Goal: Task Accomplishment & Management: Manage account settings

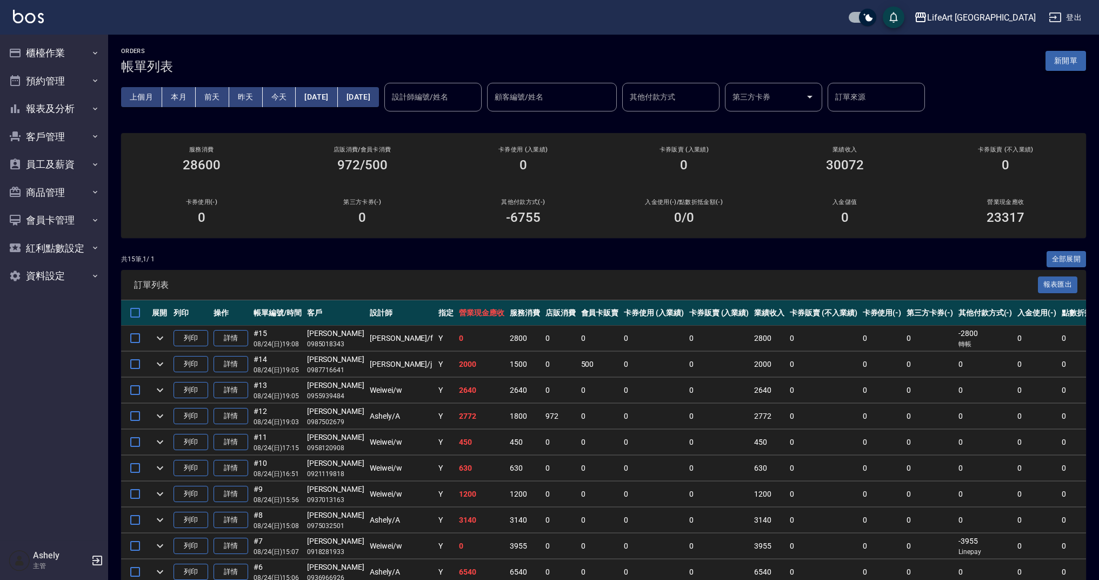
click at [1068, 67] on button "新開單" at bounding box center [1066, 61] width 41 height 20
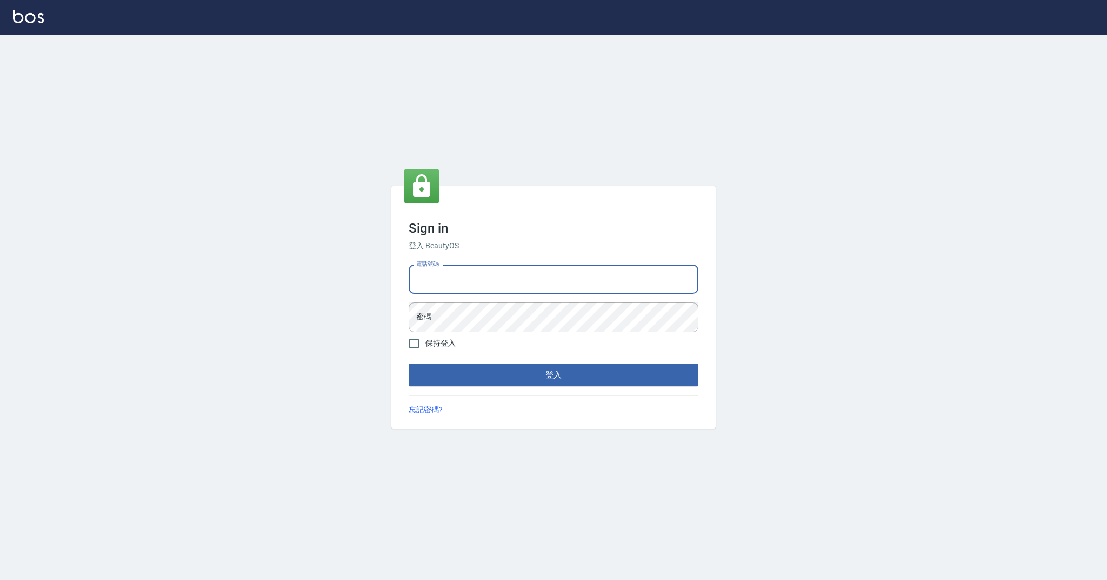
type input "0958051258"
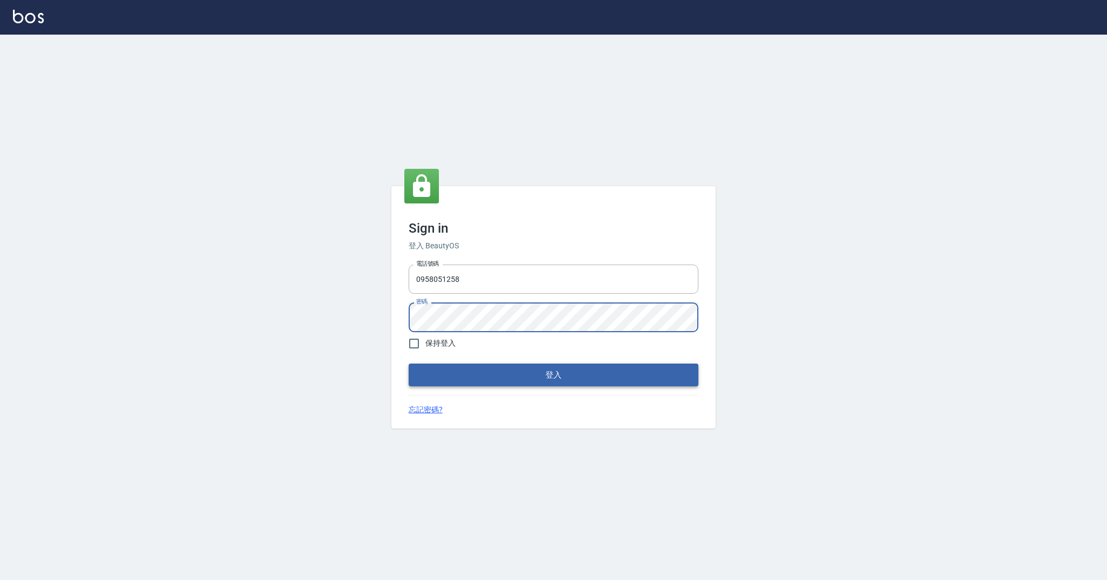
click at [516, 383] on button "登入" at bounding box center [554, 374] width 290 height 23
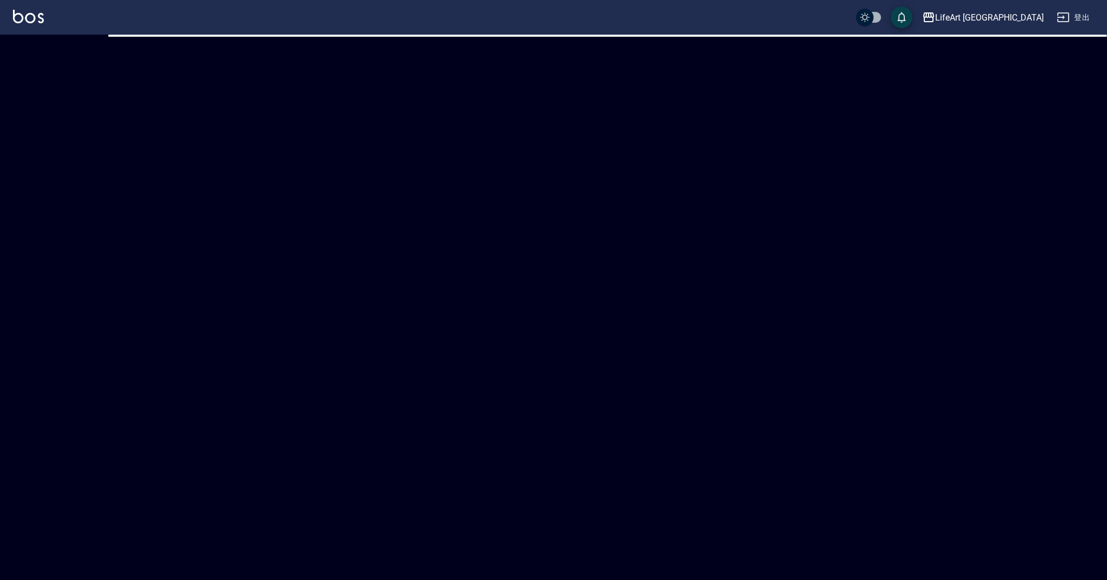
checkbox input "true"
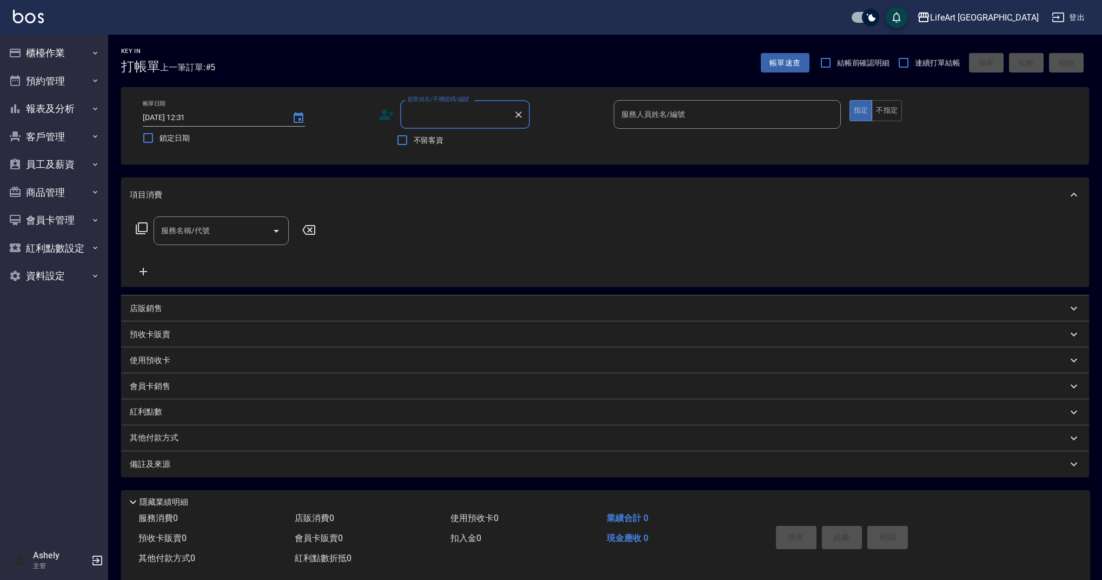
type input "9"
click at [498, 144] on li "涂芫瑜/0937948584/null" at bounding box center [465, 142] width 130 height 18
type input "涂芫瑜/0937948584/null"
click at [381, 108] on icon at bounding box center [387, 115] width 16 height 16
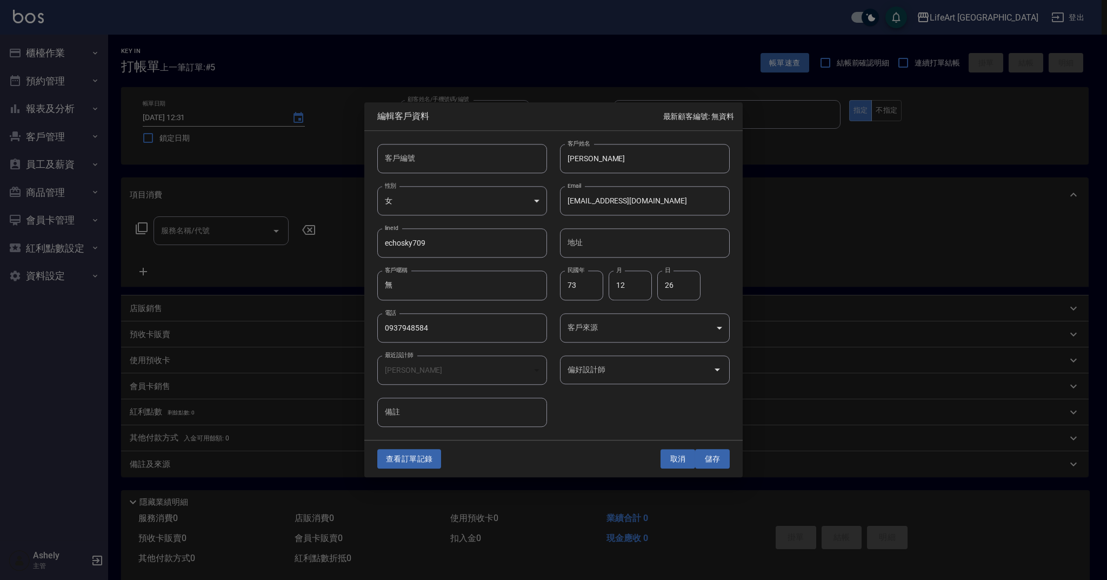
click at [685, 452] on button "取消" at bounding box center [678, 459] width 35 height 20
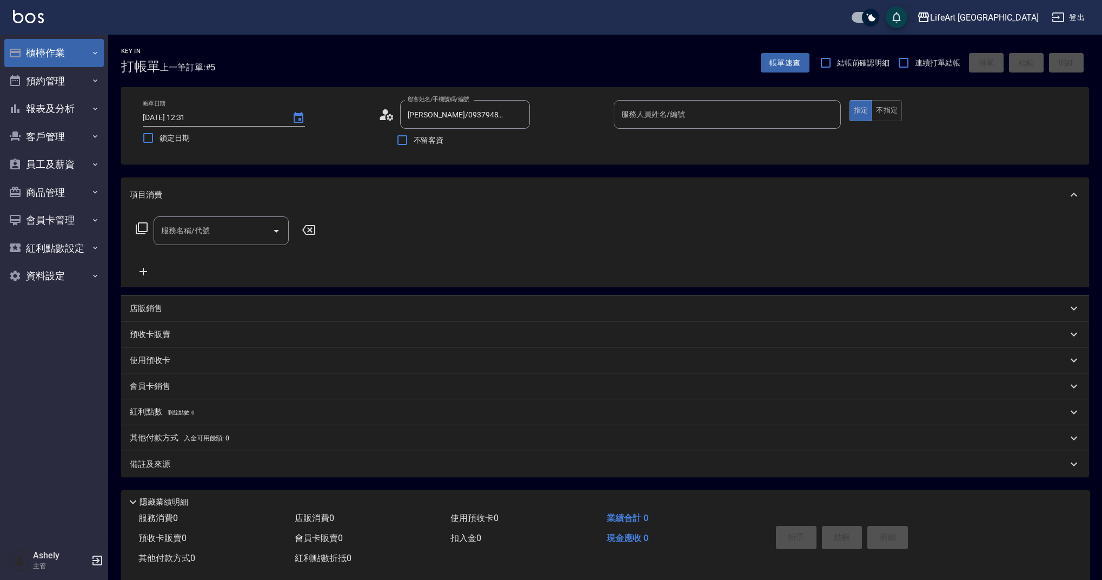
click at [86, 59] on button "櫃檯作業" at bounding box center [53, 53] width 99 height 28
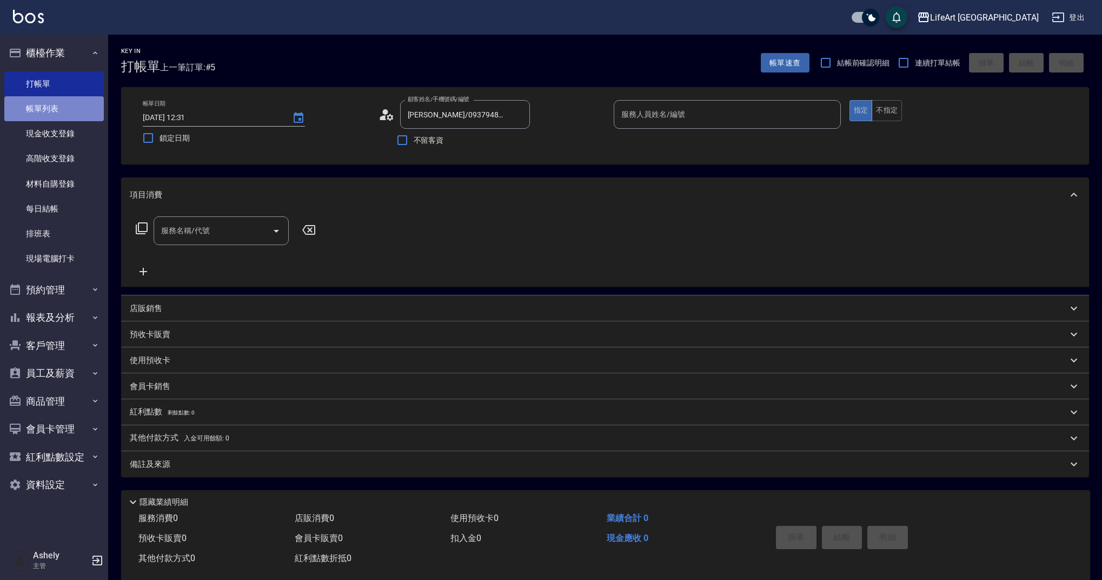
click at [74, 117] on link "帳單列表" at bounding box center [53, 108] width 99 height 25
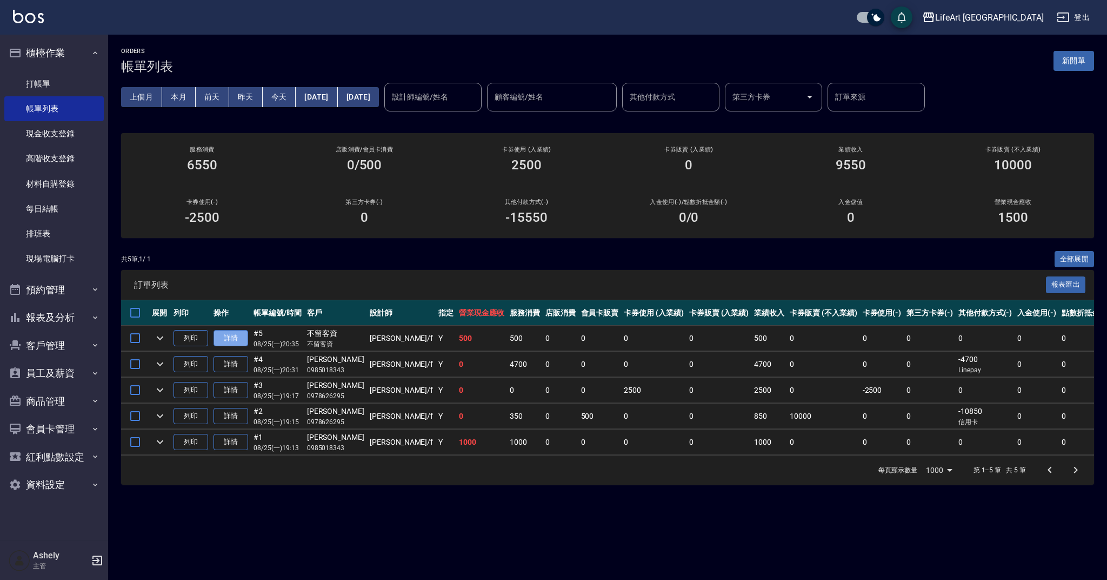
click at [239, 335] on link "詳情" at bounding box center [231, 338] width 35 height 17
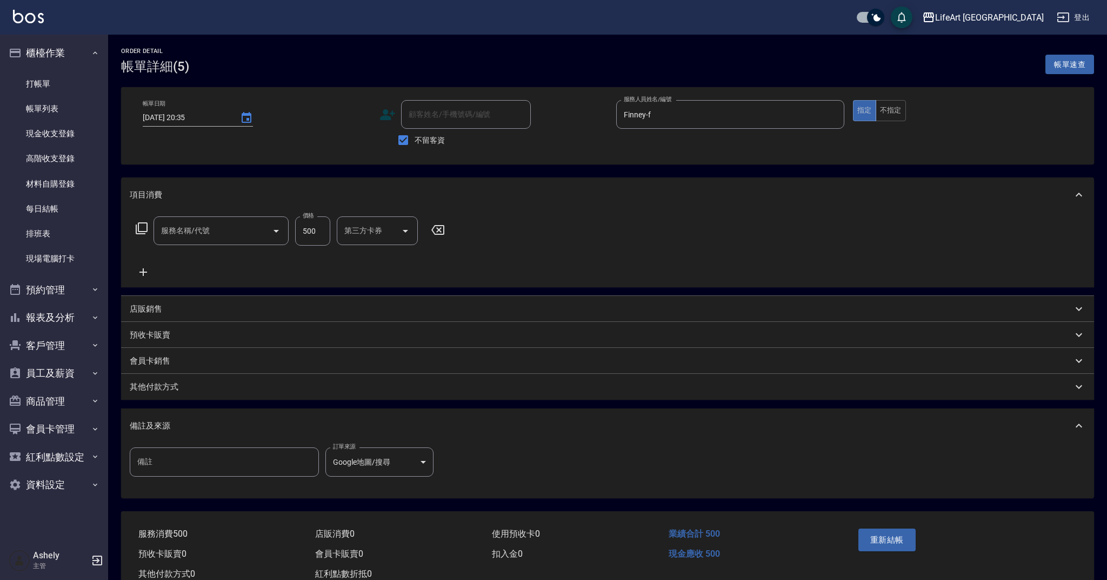
type input "2025/08/25 20:35"
checkbox input "true"
type input "Finney-f"
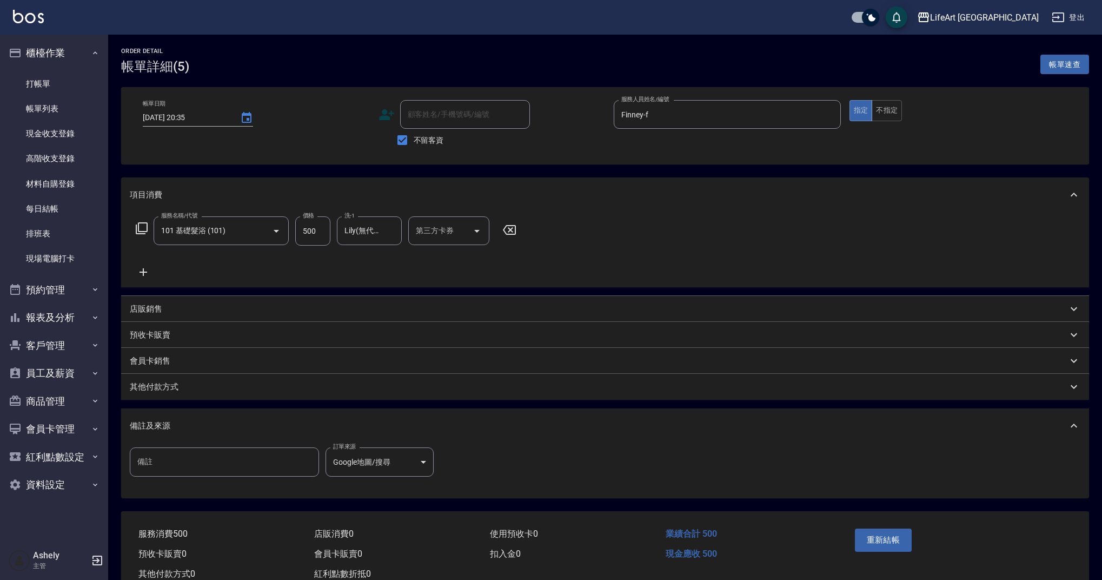
type input "101 基礎髮浴 (101)"
click at [893, 112] on button "不指定" at bounding box center [887, 110] width 30 height 21
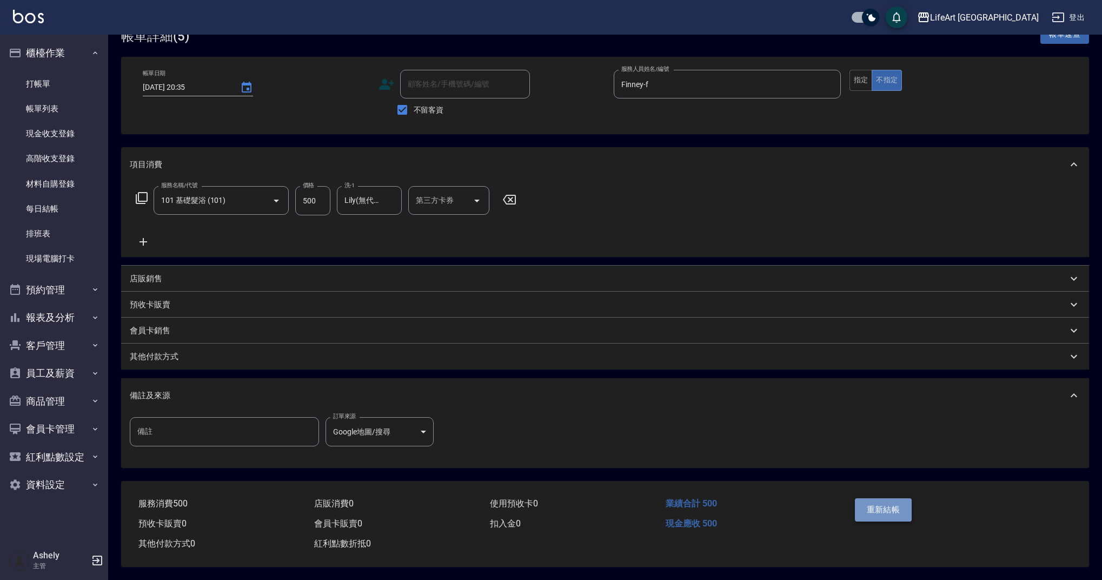
click at [908, 511] on button "重新結帳" at bounding box center [883, 509] width 57 height 23
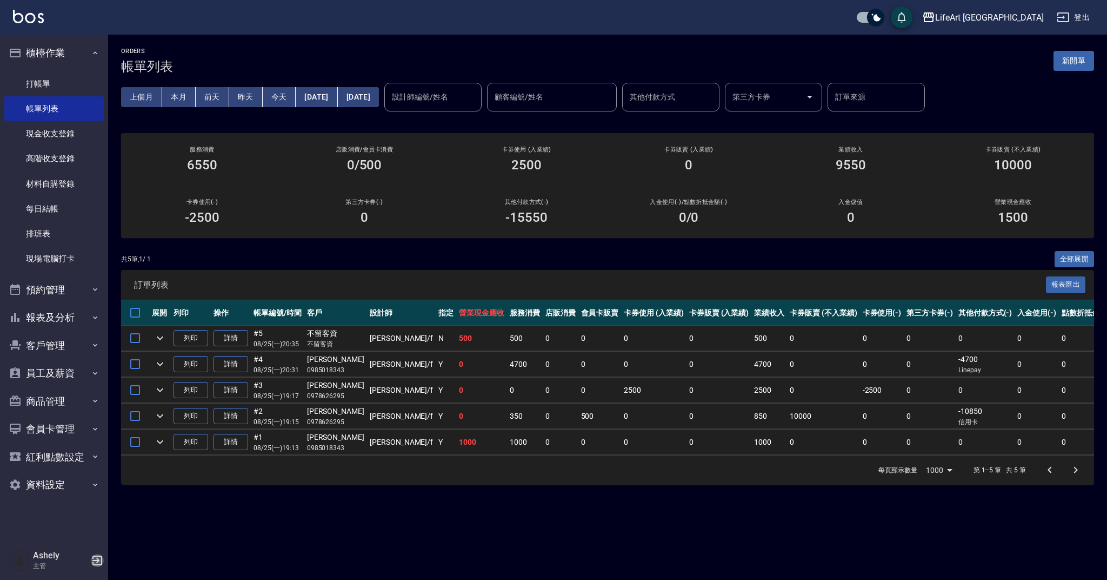
click at [93, 565] on icon "button" at bounding box center [97, 560] width 10 height 10
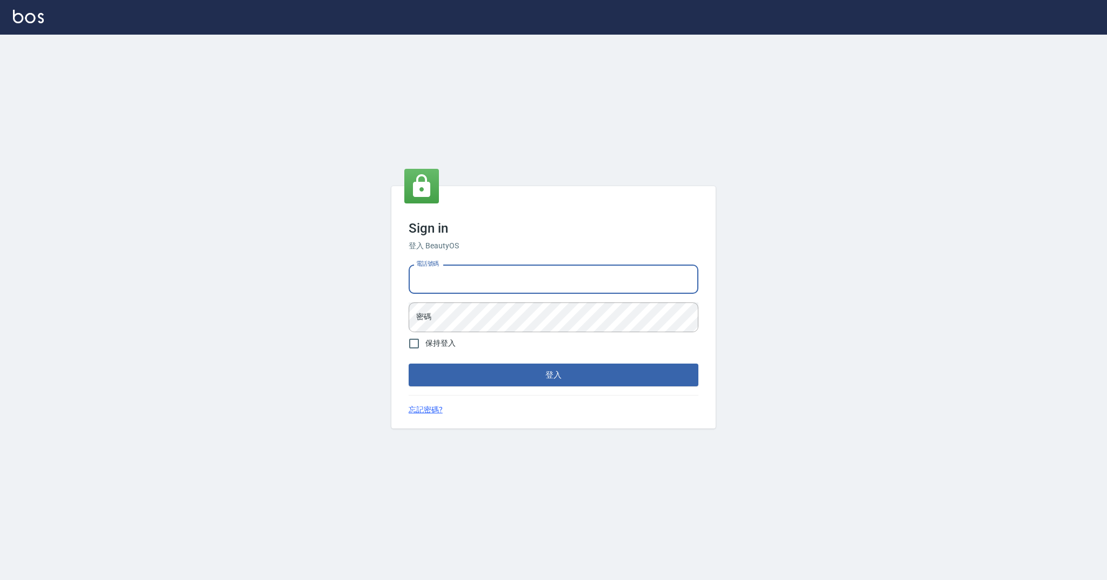
type input "0989368139"
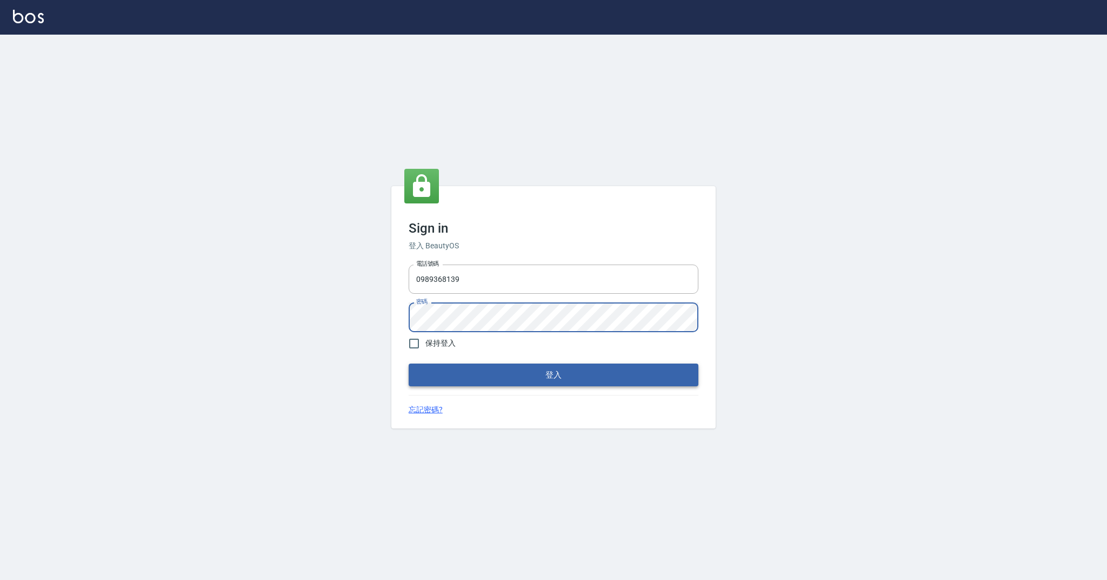
click at [534, 378] on button "登入" at bounding box center [554, 374] width 290 height 23
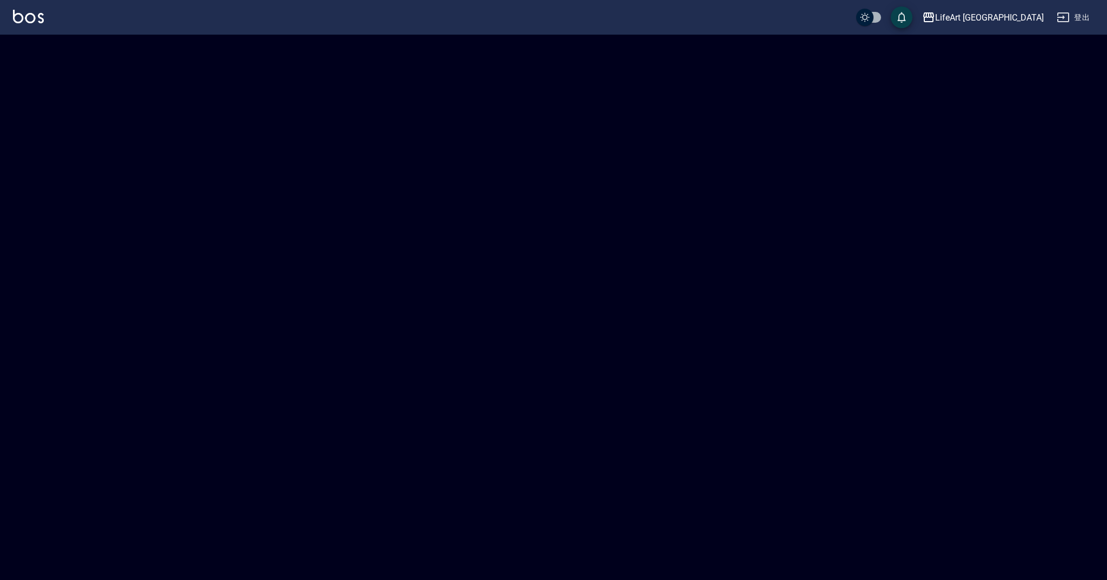
checkbox input "true"
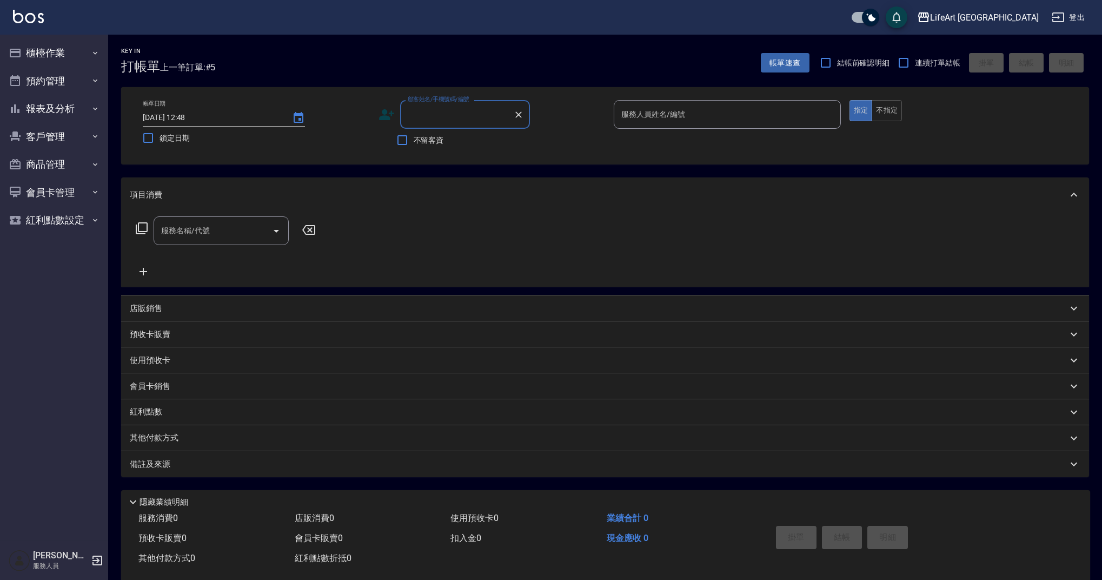
click at [534, 378] on div "會員卡銷售" at bounding box center [605, 386] width 968 height 26
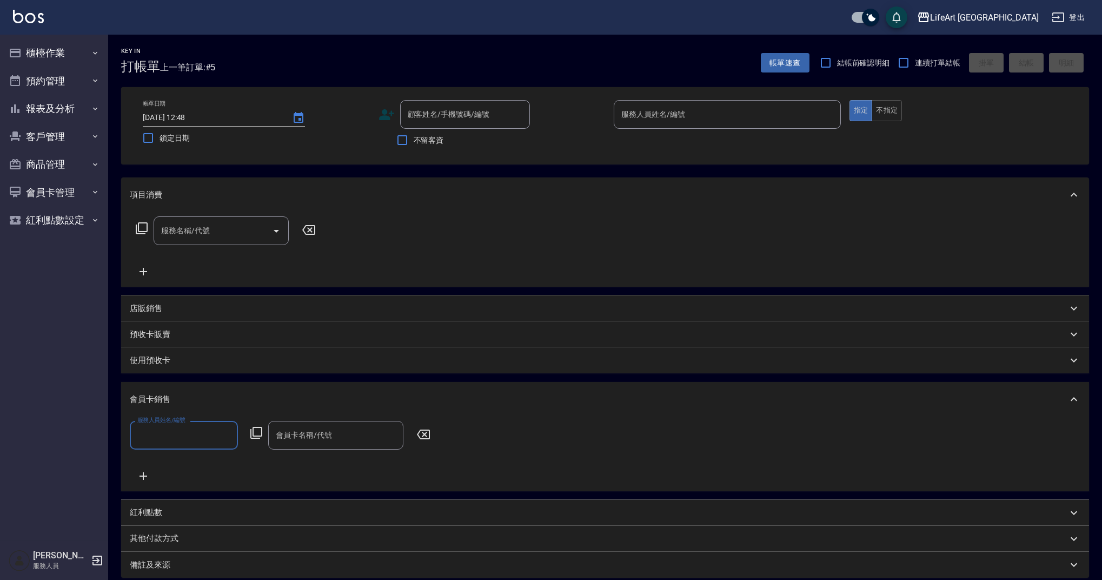
click at [527, 421] on div "服務人員姓名/編號 服務人員姓名/編號 會員卡名稱/代號 會員卡名稱/代號" at bounding box center [605, 452] width 951 height 62
click at [71, 61] on button "櫃檯作業" at bounding box center [53, 53] width 99 height 28
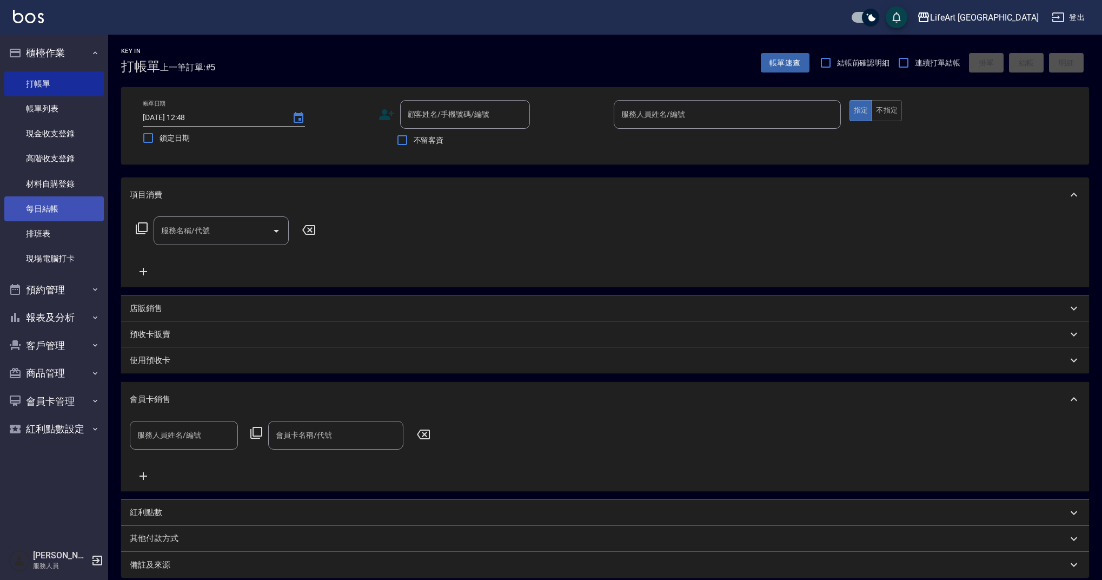
click at [88, 203] on link "每日結帳" at bounding box center [53, 208] width 99 height 25
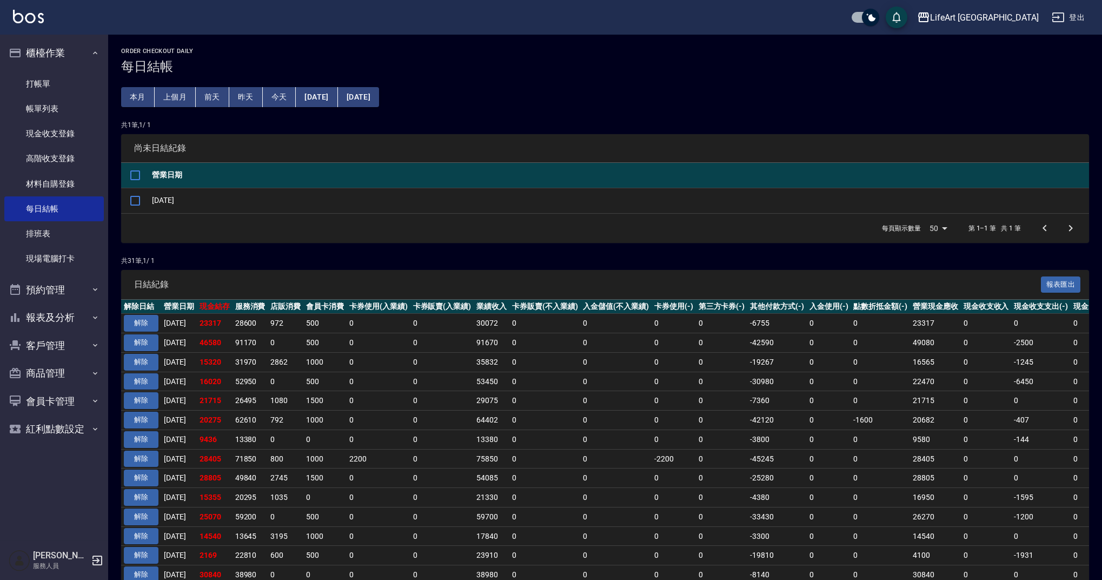
click at [379, 102] on button "[DATE]" at bounding box center [358, 97] width 41 height 20
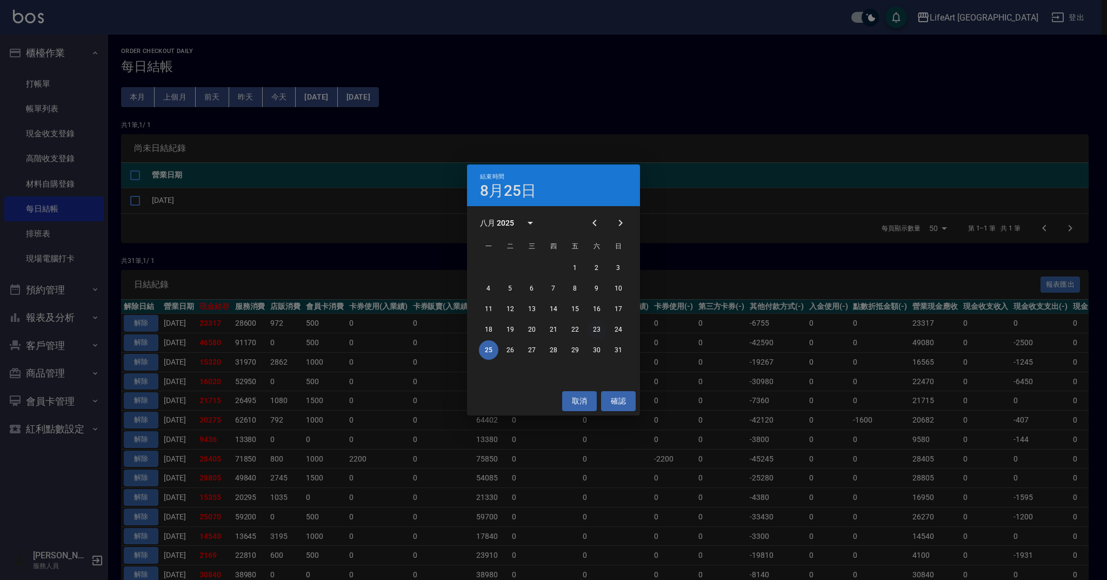
click at [598, 329] on button "23" at bounding box center [596, 329] width 19 height 19
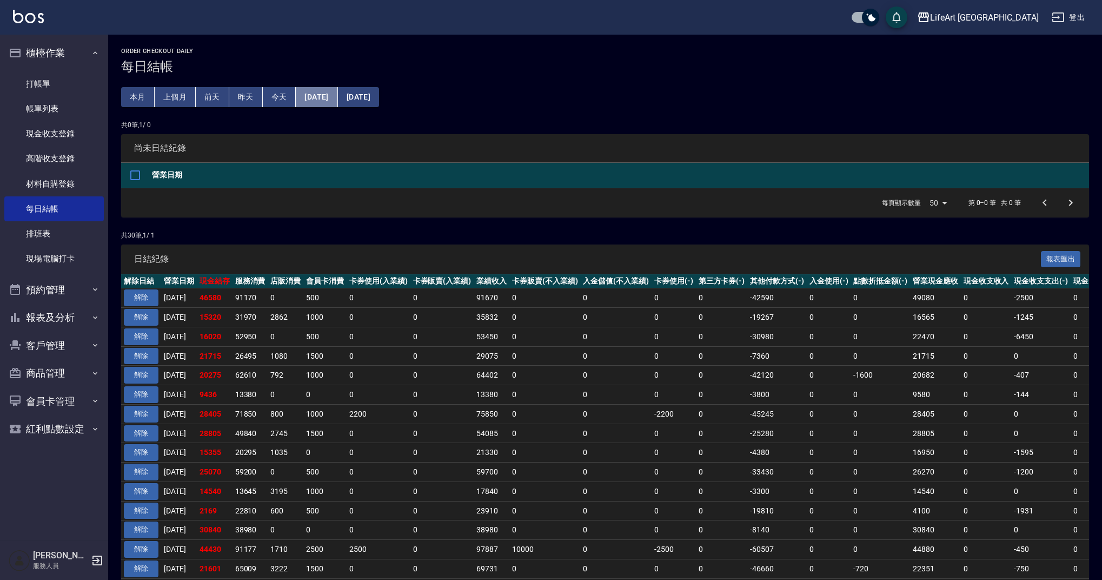
click at [337, 99] on button "[DATE]" at bounding box center [317, 97] width 42 height 20
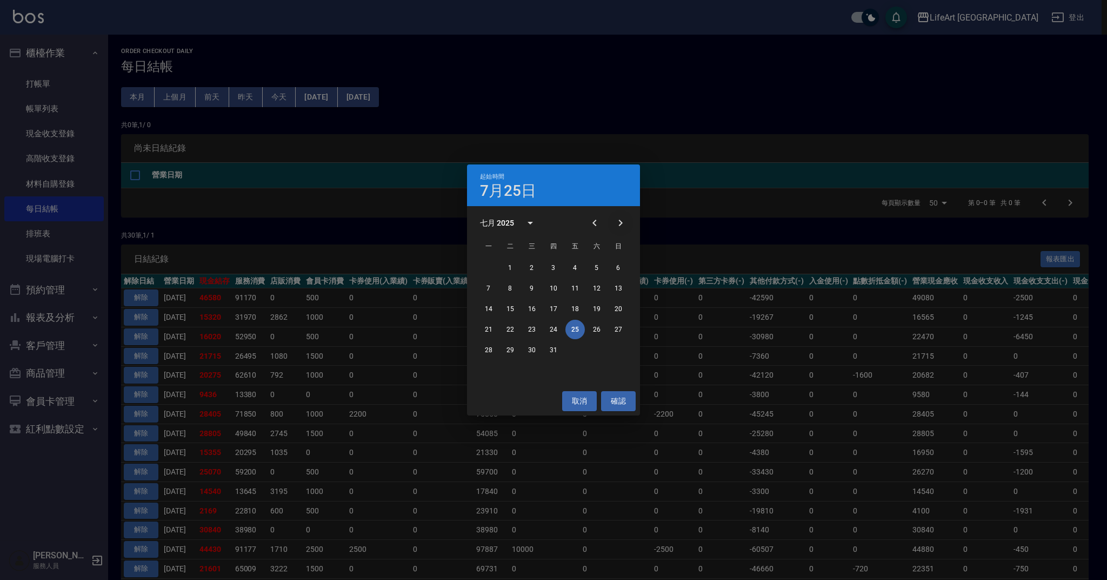
click at [621, 228] on icon "Next month" at bounding box center [620, 222] width 13 height 13
click at [615, 310] on button "17" at bounding box center [618, 308] width 19 height 19
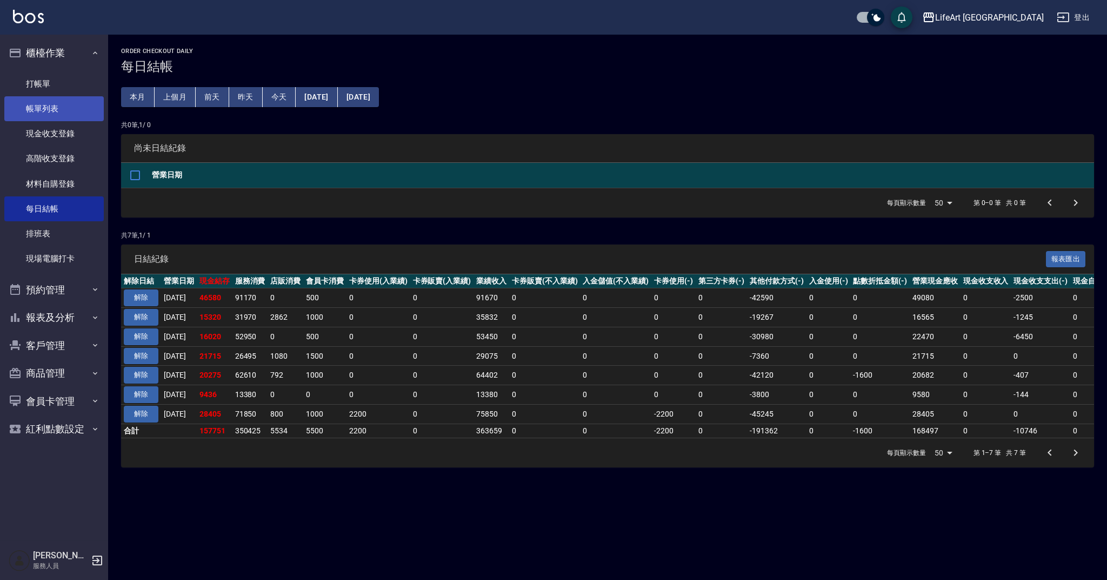
click at [90, 109] on link "帳單列表" at bounding box center [53, 108] width 99 height 25
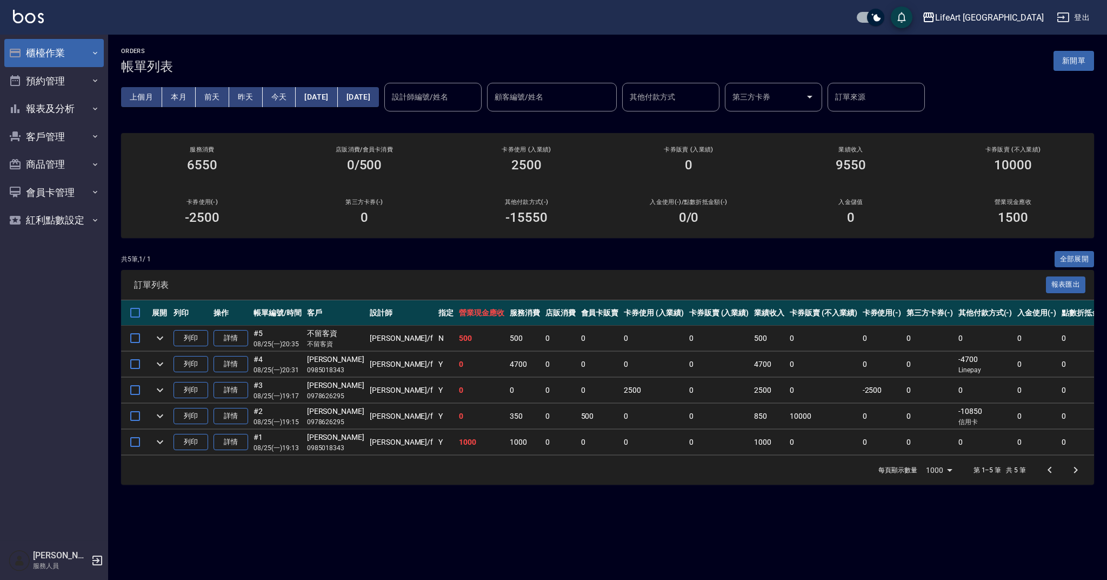
click at [58, 50] on button "櫃檯作業" at bounding box center [53, 53] width 99 height 28
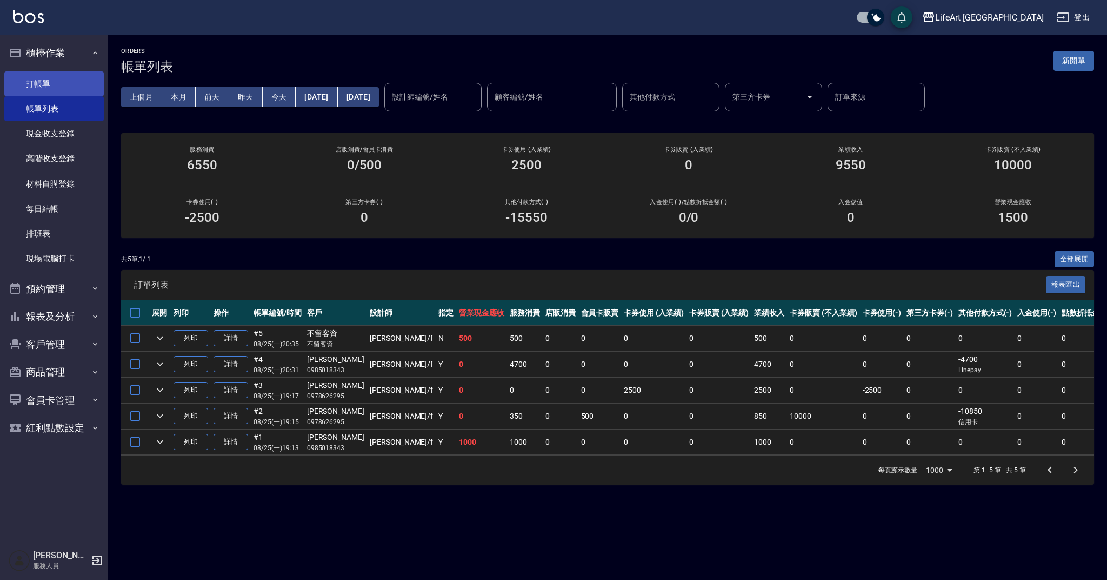
click at [72, 83] on link "打帳單" at bounding box center [53, 83] width 99 height 25
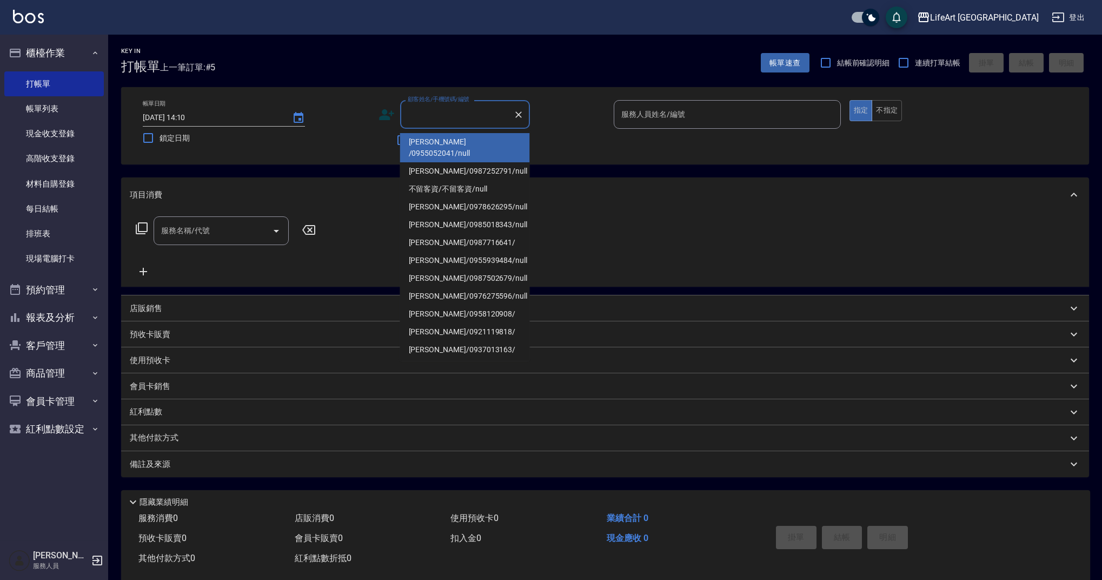
click at [455, 104] on div "顧客姓名/手機號碼/編號" at bounding box center [465, 114] width 130 height 29
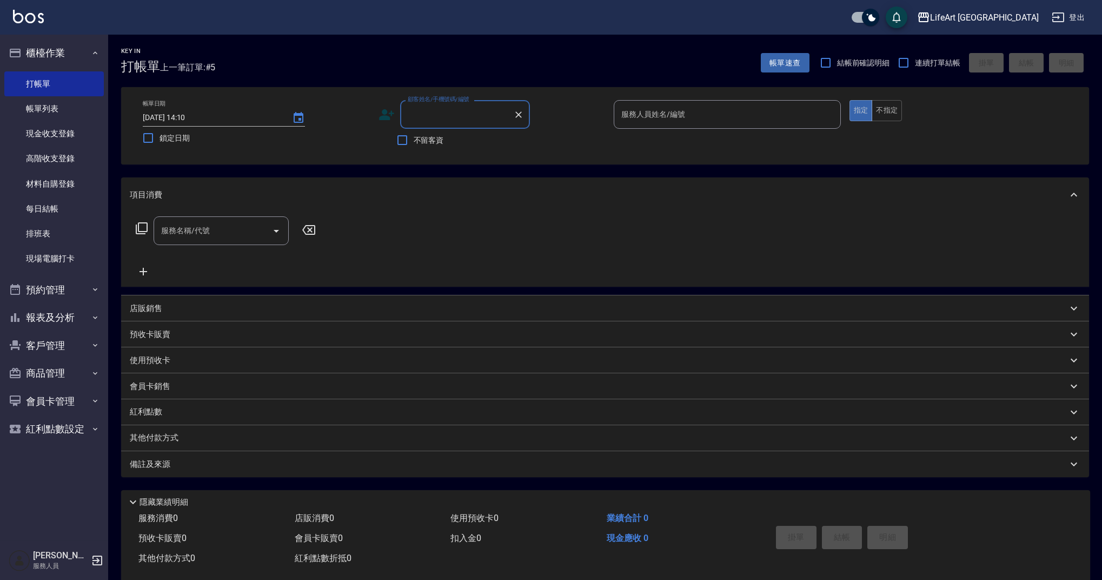
click at [468, 118] on input "顧客姓名/手機號碼/編號" at bounding box center [457, 114] width 104 height 19
click at [467, 141] on li "陳昕菲/0913575536/null" at bounding box center [465, 142] width 130 height 18
type input "陳昕菲/0913575536/null"
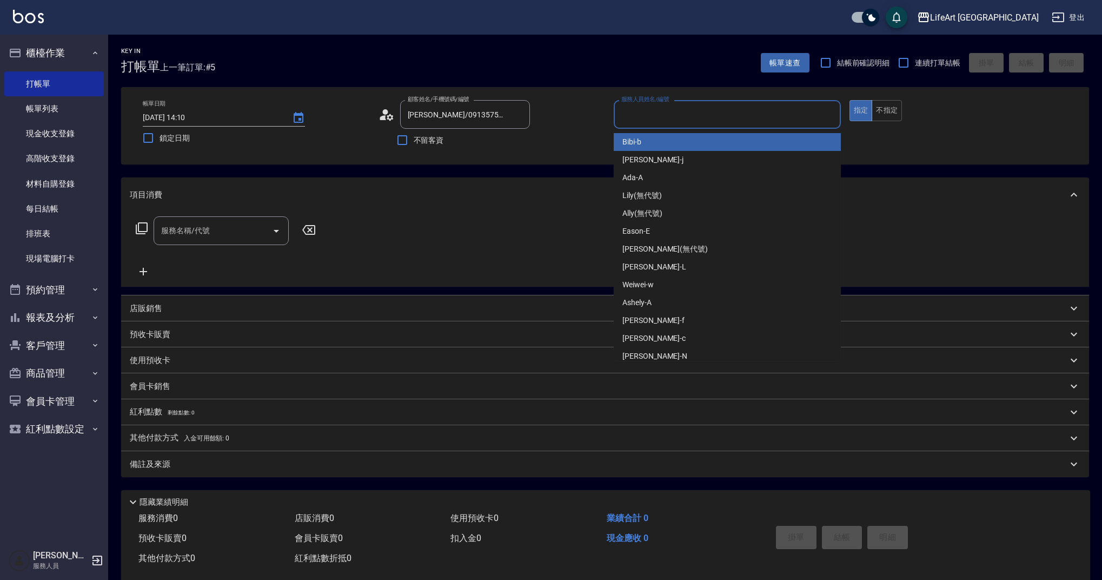
click at [670, 117] on input "服務人員姓名/編號" at bounding box center [727, 114] width 217 height 19
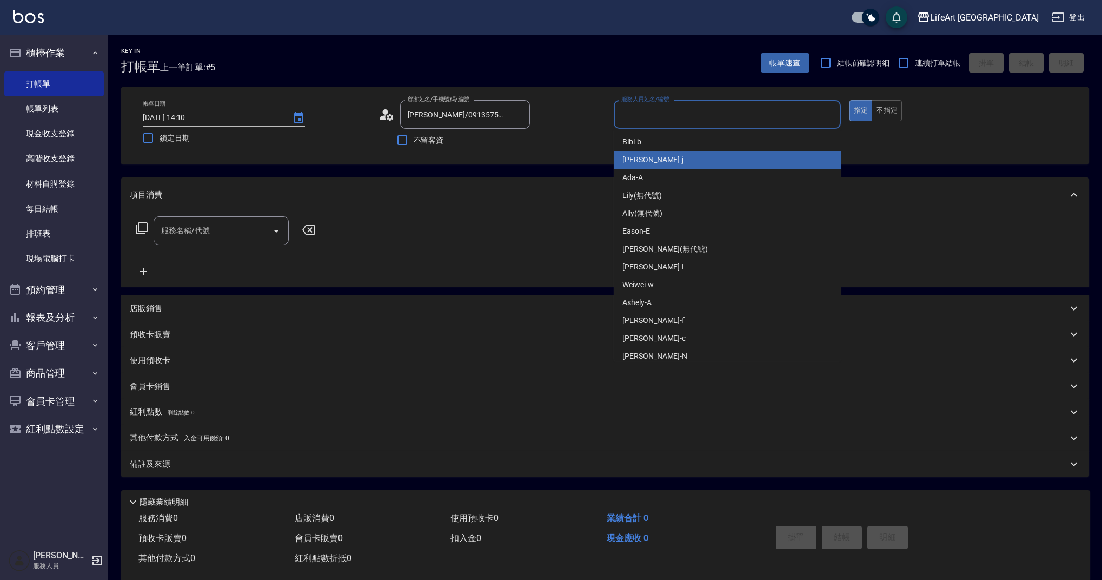
click at [381, 122] on icon at bounding box center [387, 115] width 16 height 16
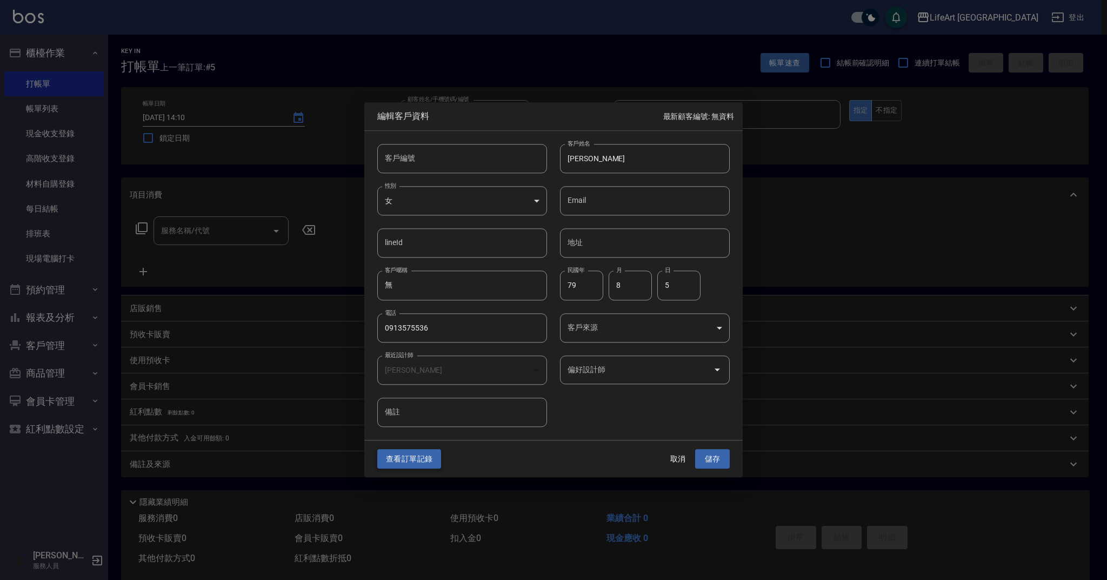
click at [423, 454] on button "查看訂單記錄" at bounding box center [409, 459] width 64 height 20
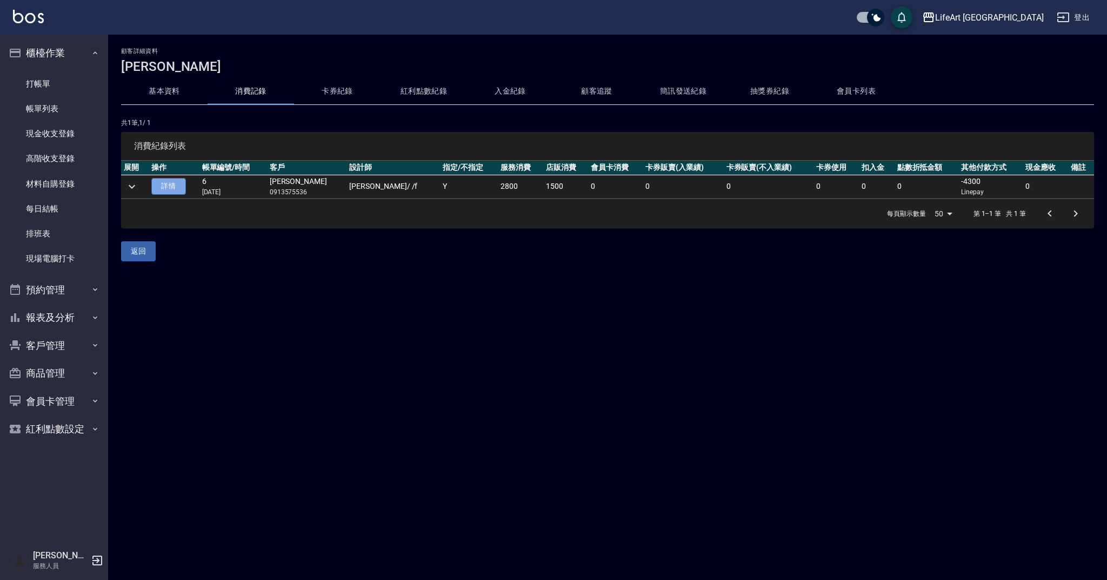
click at [169, 193] on link "詳情" at bounding box center [168, 186] width 35 height 17
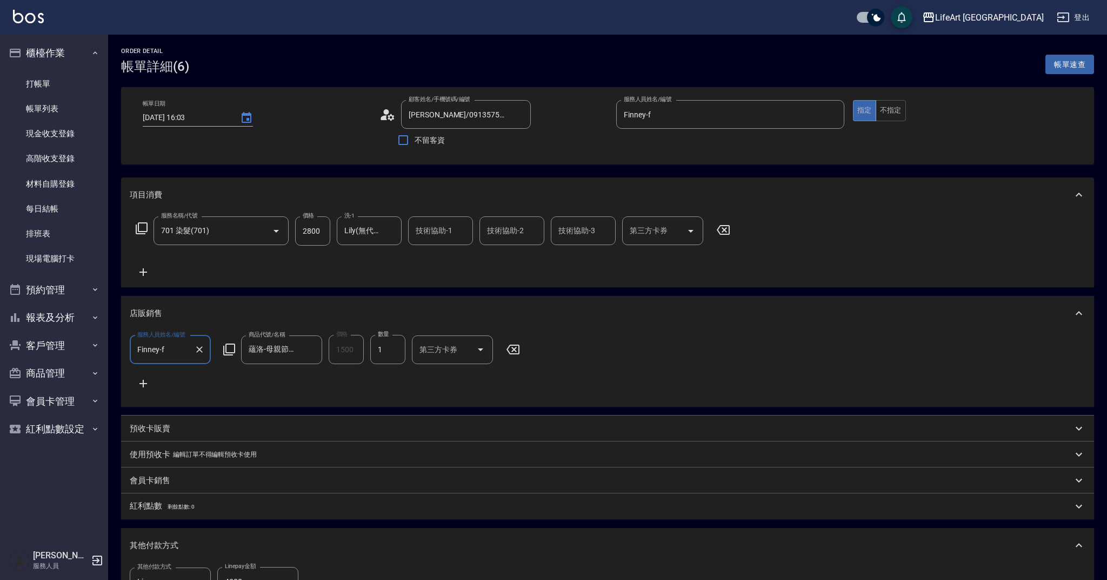
type input "2025/05/27 16:03"
type input "陳昕菲/0913575536/null"
type input "Finney-f"
type input "701 染髮(701)"
type input "蘊洛-母親節禮盒"
